Goal: Task Accomplishment & Management: Complete application form

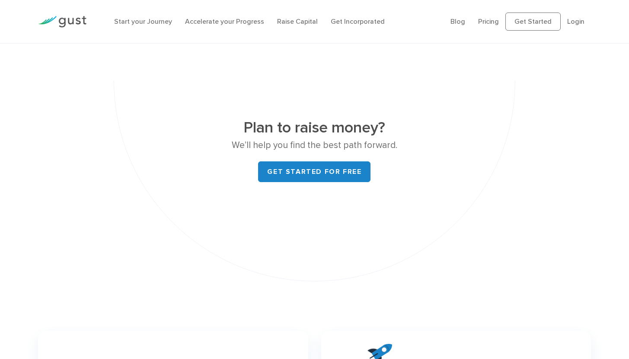
scroll to position [3730, 0]
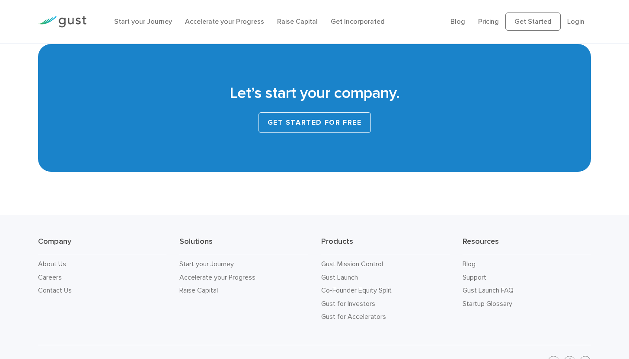
click at [315, 112] on link "Get Started for Free" at bounding box center [314, 122] width 112 height 21
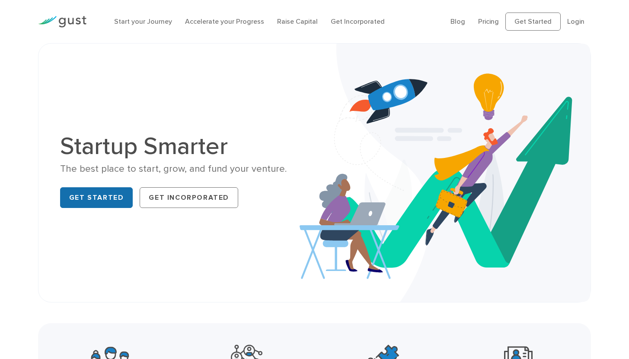
click at [109, 197] on link "Get Started" at bounding box center [96, 198] width 73 height 21
